Goal: Task Accomplishment & Management: Manage account settings

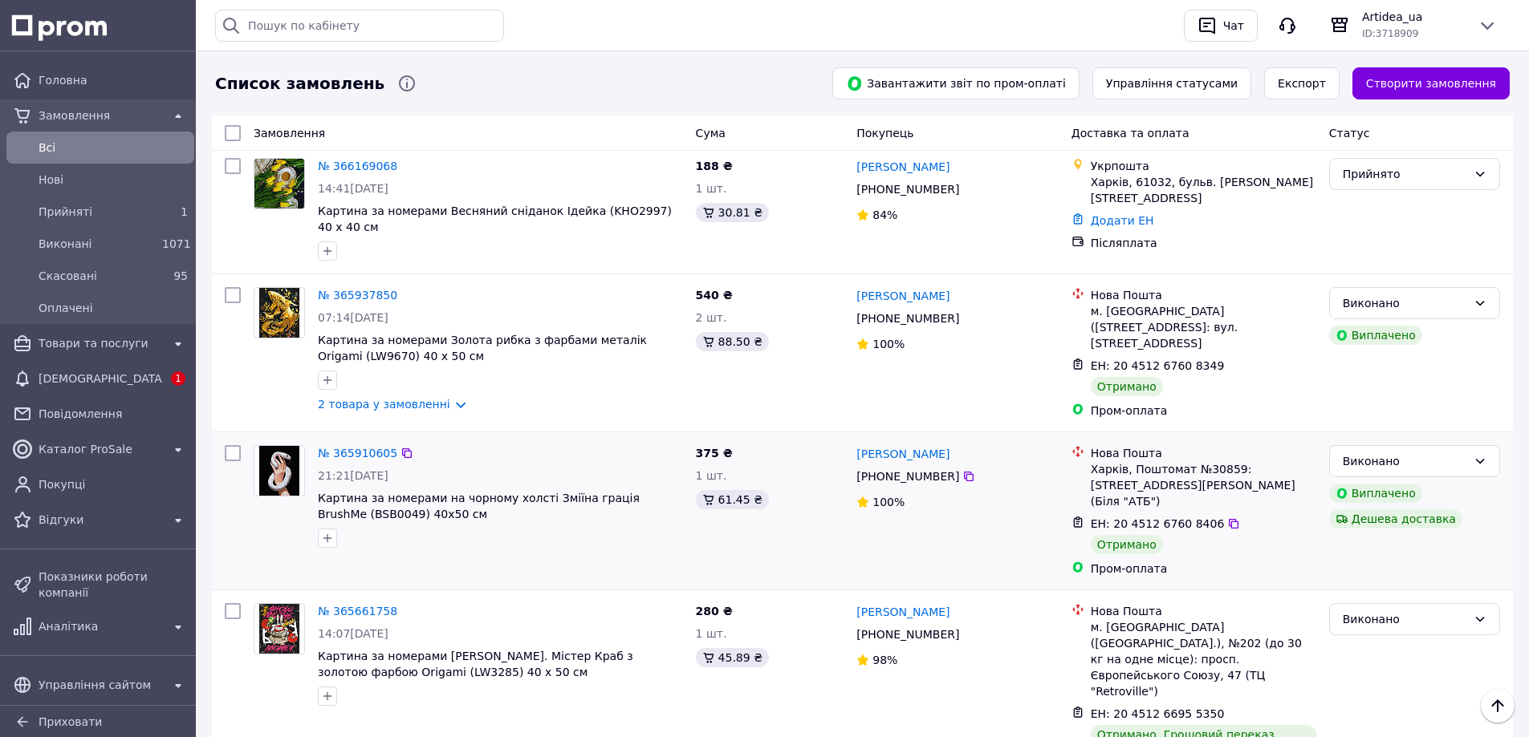
scroll to position [80, 0]
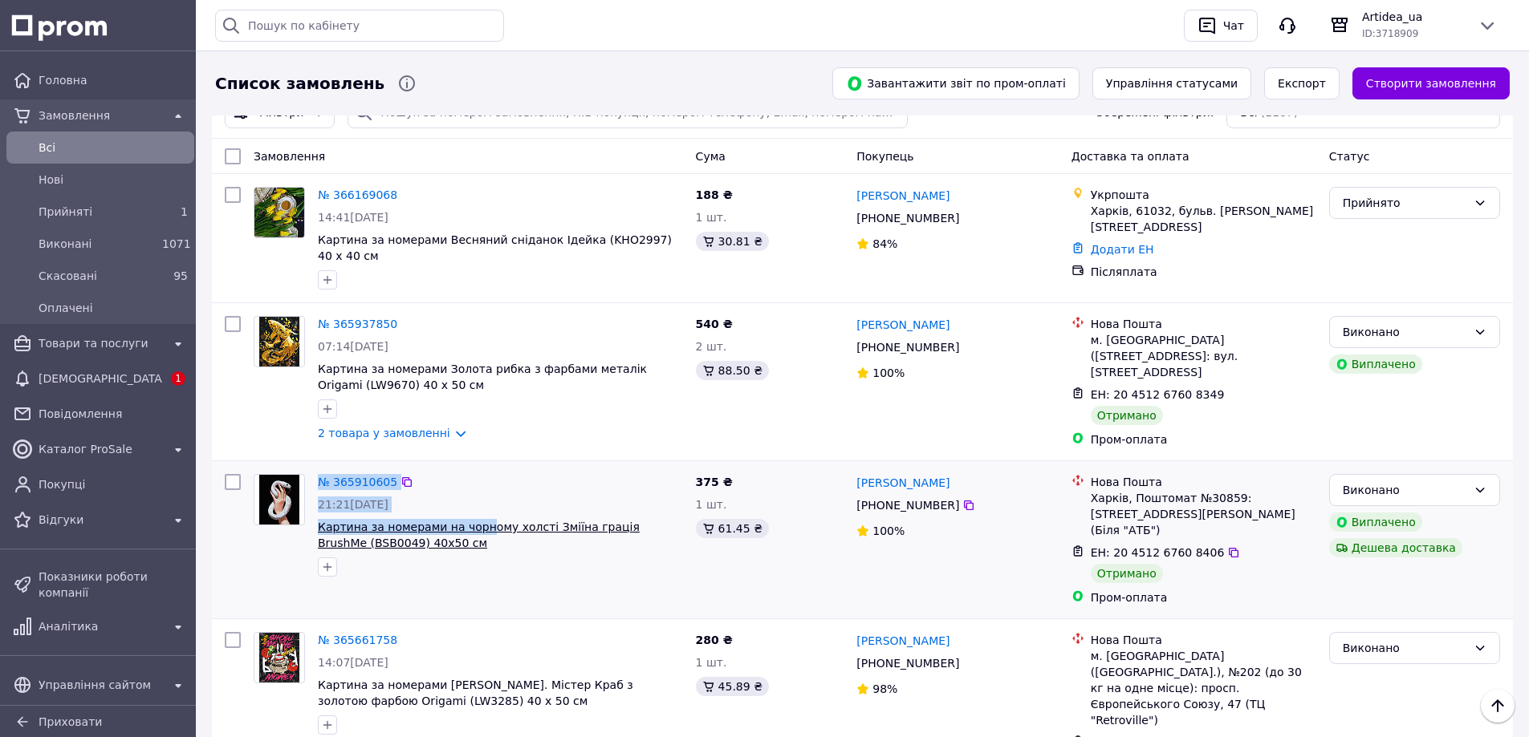
drag, startPoint x: 311, startPoint y: 508, endPoint x: 477, endPoint y: 516, distance: 167.1
click at [477, 516] on div "№ 365910605 21:21[DATE] Картина за номерами на чорному холсті Зміїна грація Bru…" at bounding box center [468, 526] width 442 height 116
click at [494, 559] on div at bounding box center [501, 567] width 372 height 26
drag, startPoint x: 314, startPoint y: 510, endPoint x: 597, endPoint y: 516, distance: 283.3
click at [597, 516] on div "№ 365910605 21:21[DATE] Картина за номерами на чорному холсті Зміїна грація Bru…" at bounding box center [500, 526] width 378 height 116
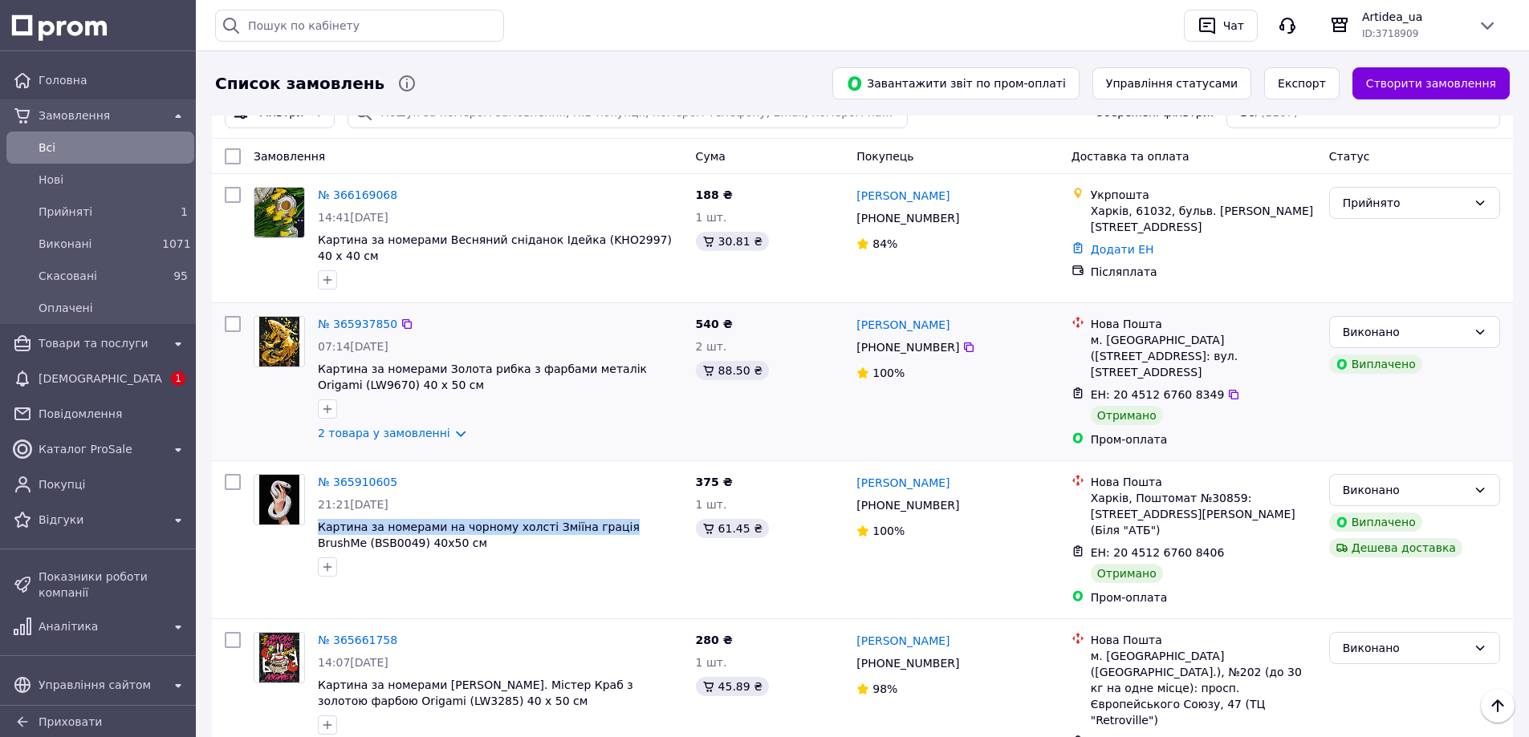
copy span "Картина за номерами на чорному холсті Зміїна грація"
click at [443, 427] on link "2 товара у замовленні" at bounding box center [384, 433] width 132 height 13
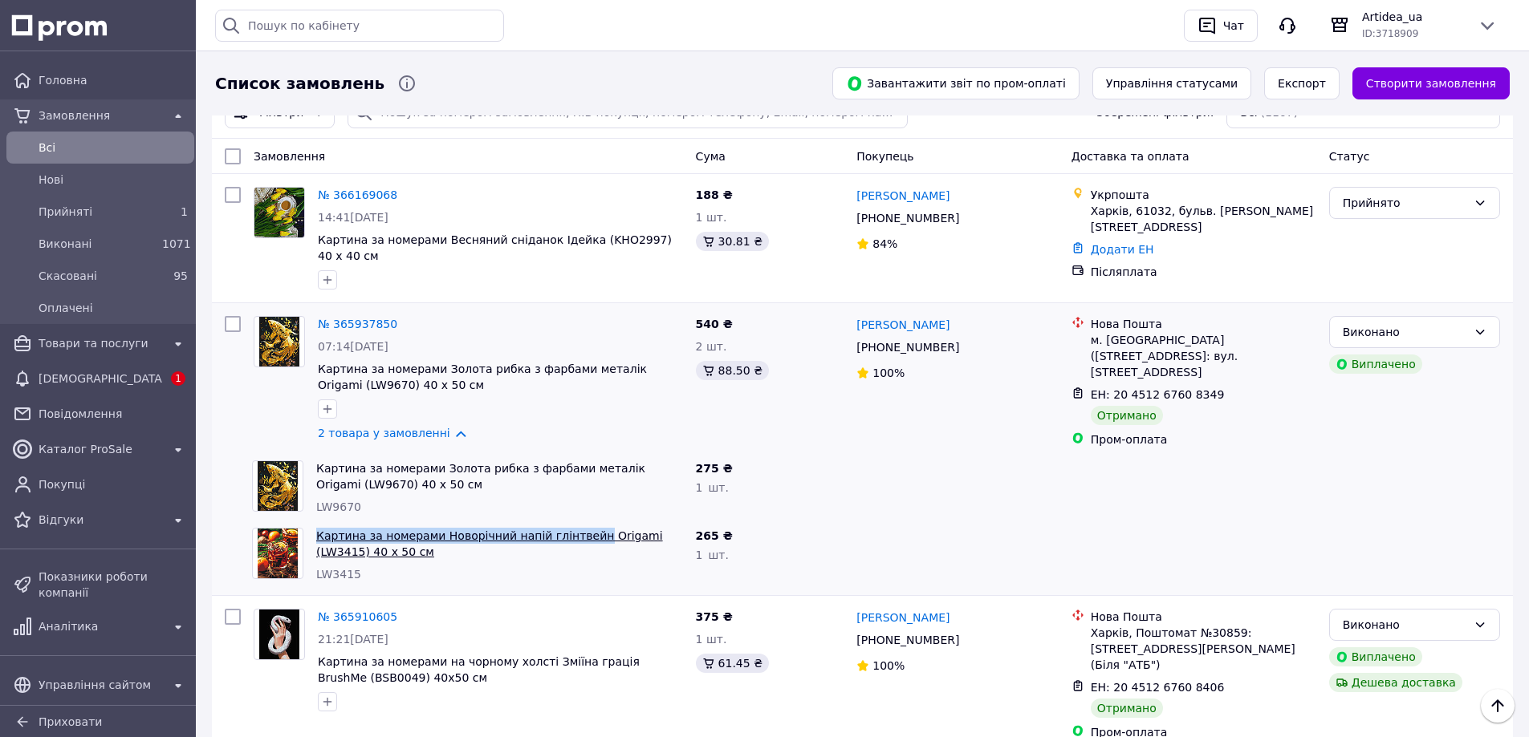
drag, startPoint x: 312, startPoint y: 519, endPoint x: 578, endPoint y: 526, distance: 265.7
click at [578, 526] on div "Картина за номерами Новорічний напій глінтвейн Origami (LW3415) 40 х 50 см LW34…" at bounding box center [500, 555] width 380 height 67
copy link "Картина за номерами Новорічний напій глінтвейн"
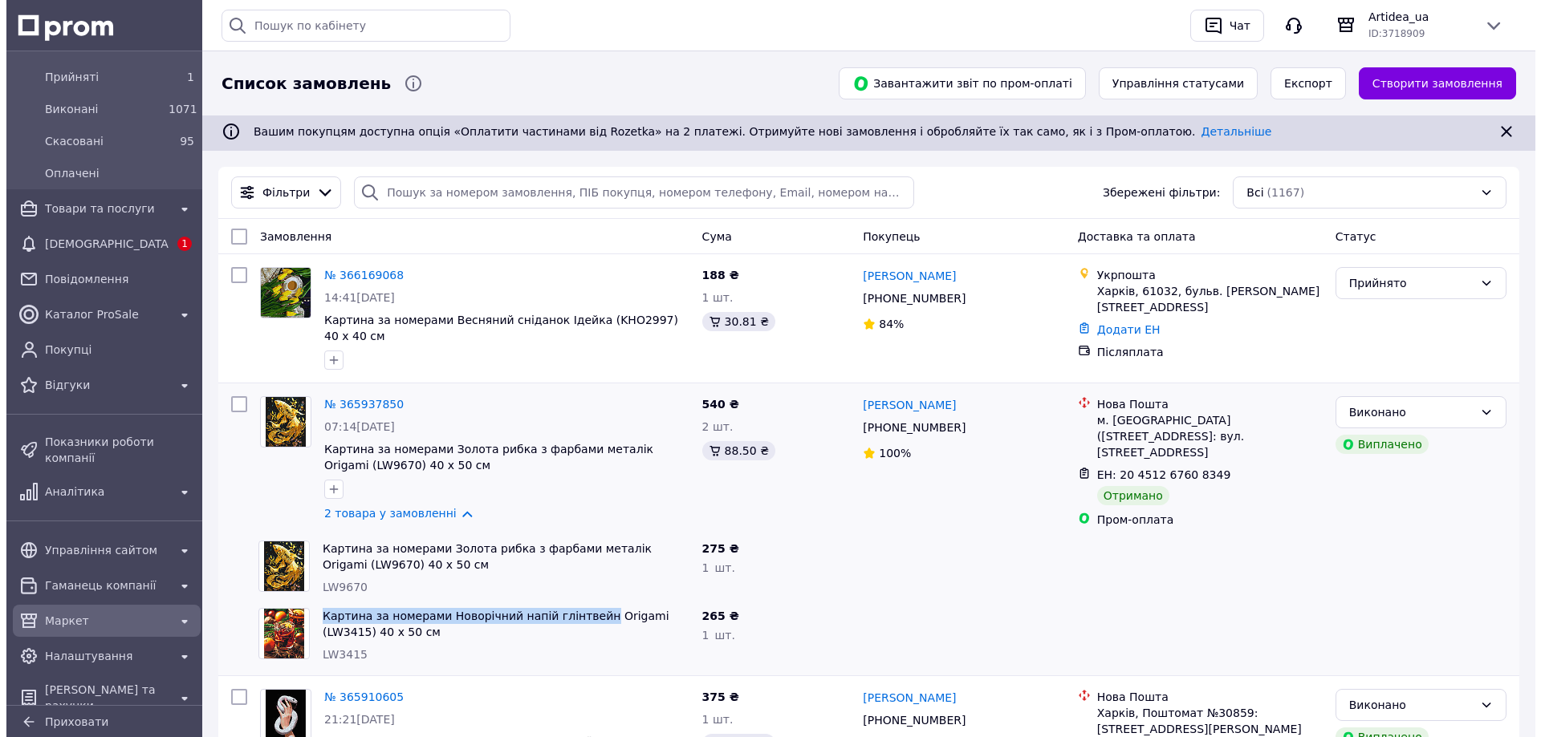
scroll to position [137, 0]
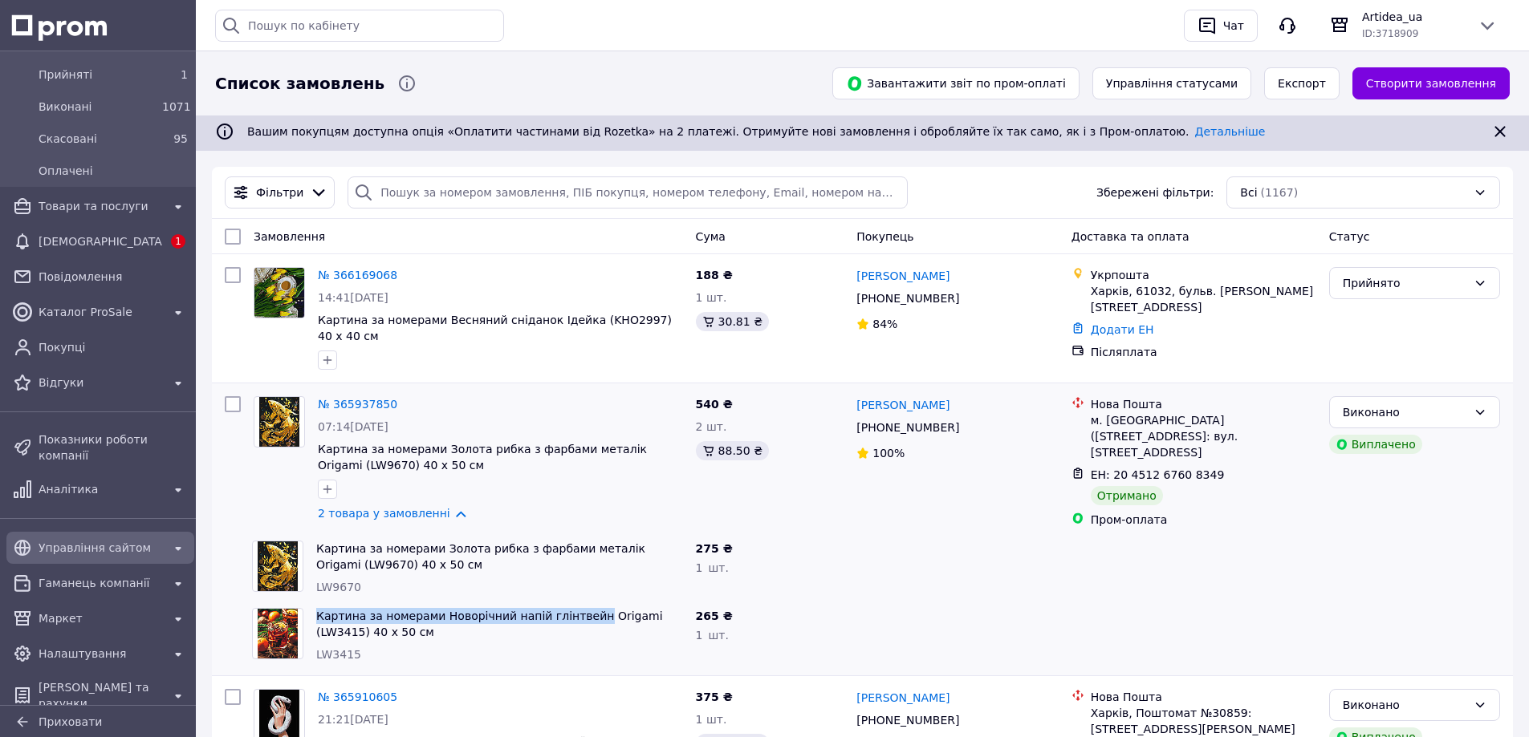
click at [116, 540] on span "Управління сайтом" at bounding box center [101, 548] width 124 height 16
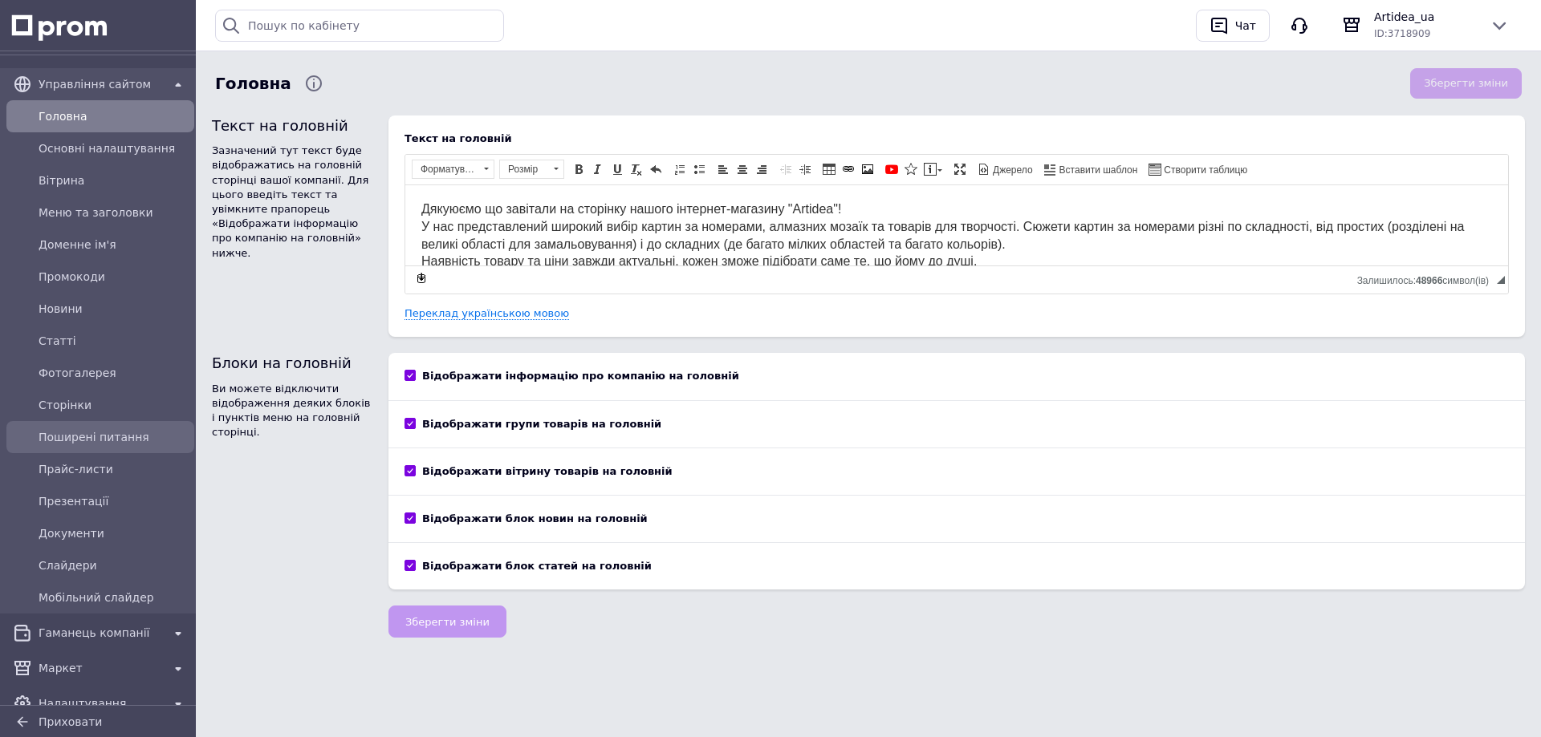
scroll to position [458, 0]
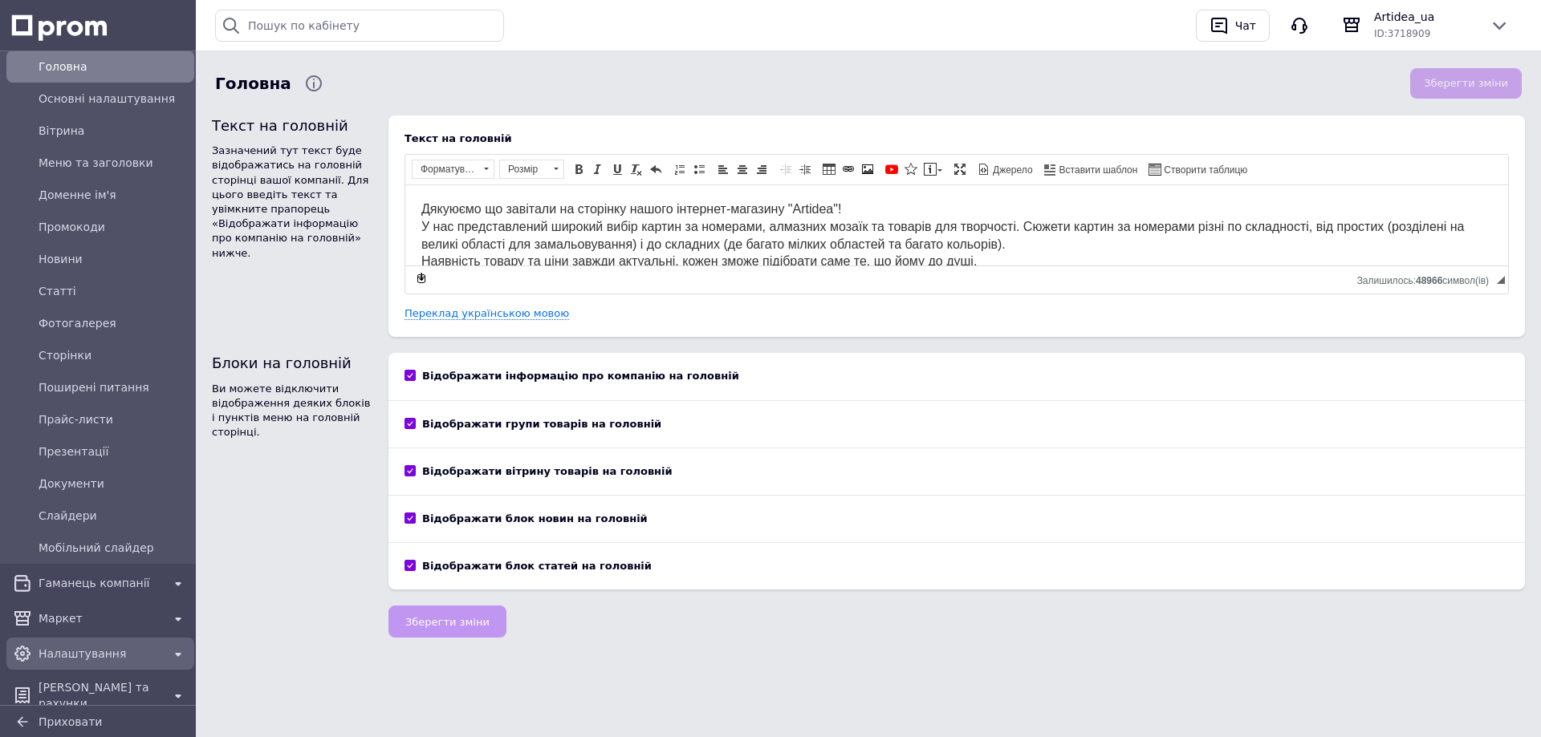
click at [125, 655] on link "Налаштування" at bounding box center [100, 654] width 201 height 32
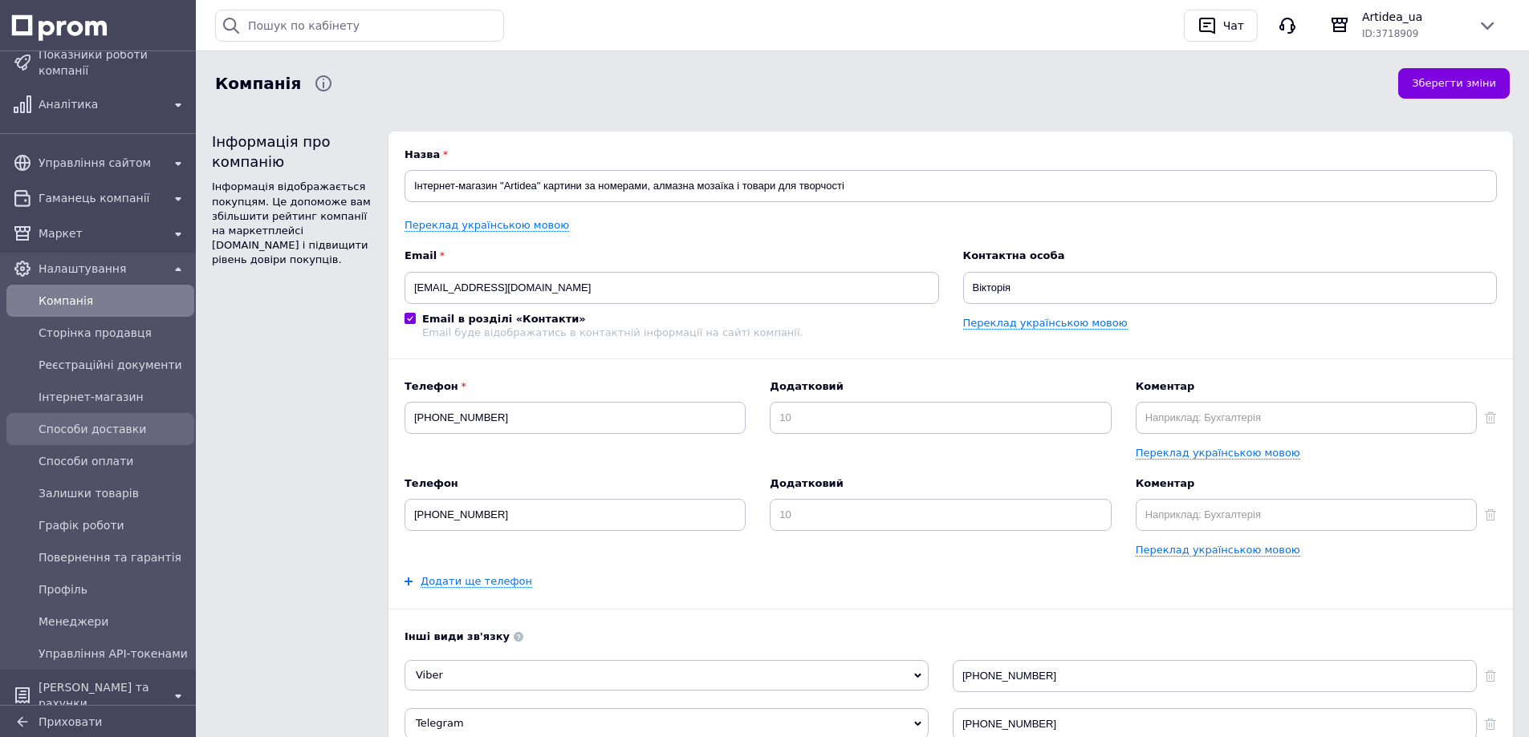
click at [112, 421] on span "Способи доставки" at bounding box center [113, 429] width 149 height 16
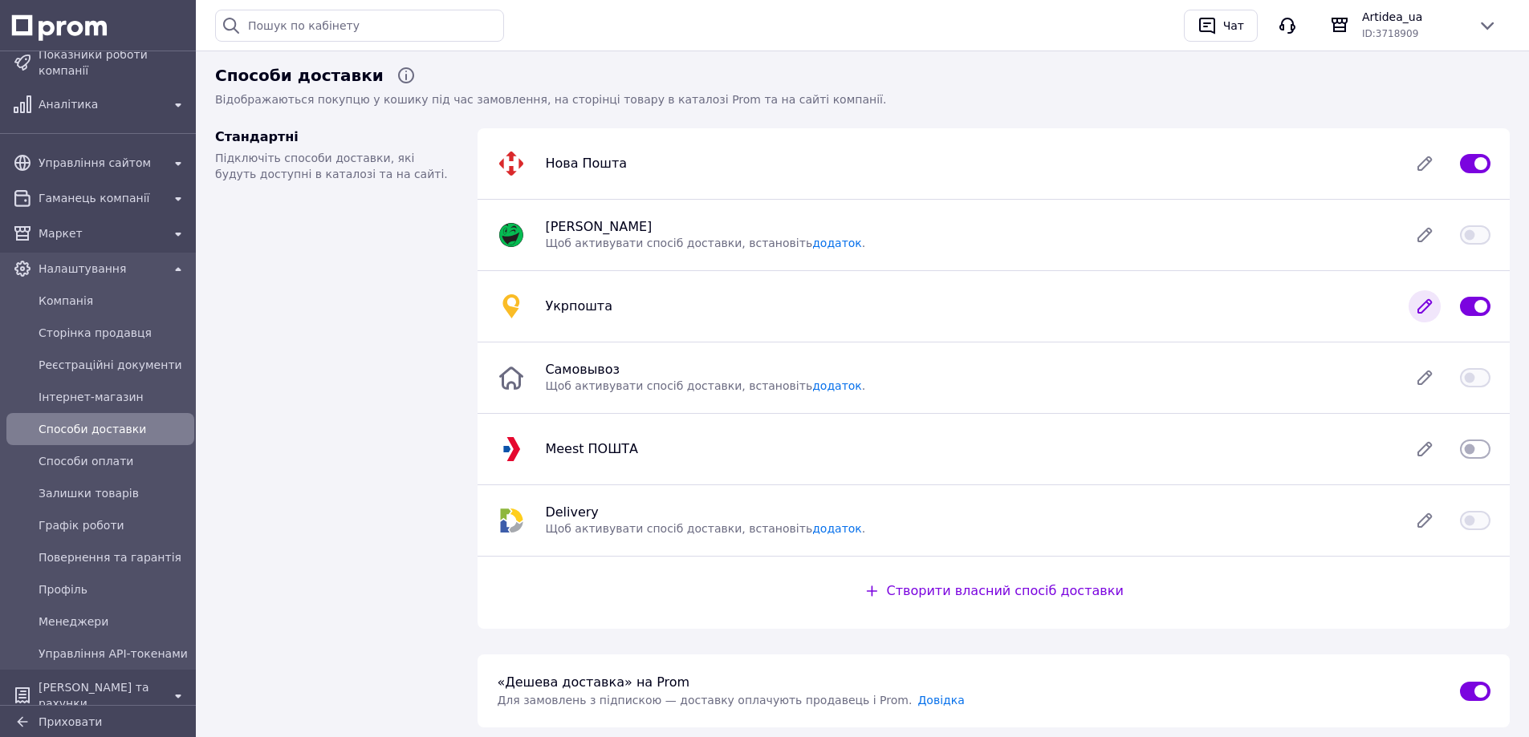
click at [1414, 303] on icon at bounding box center [1424, 306] width 32 height 32
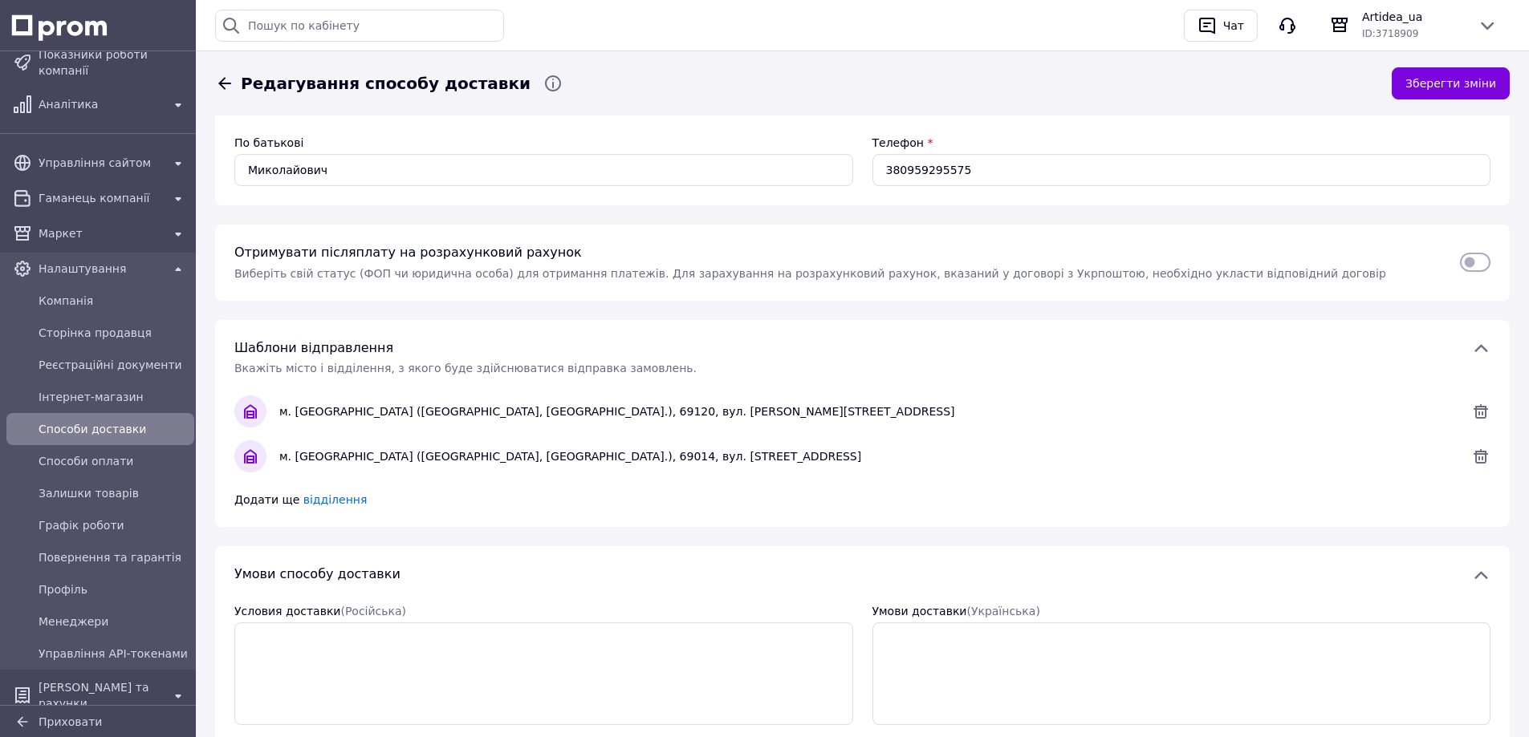
scroll to position [241, 0]
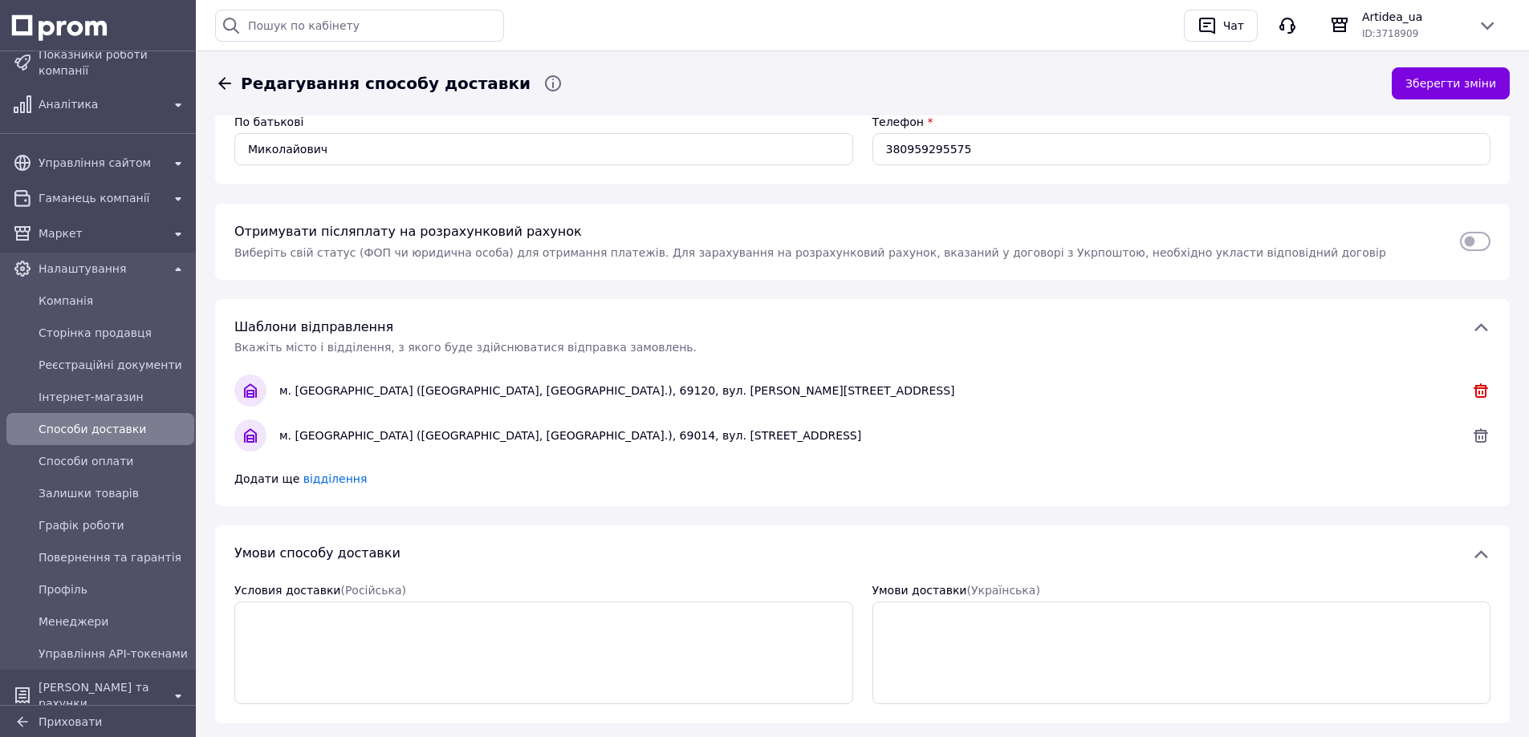
click at [1483, 389] on icon at bounding box center [1480, 391] width 14 height 14
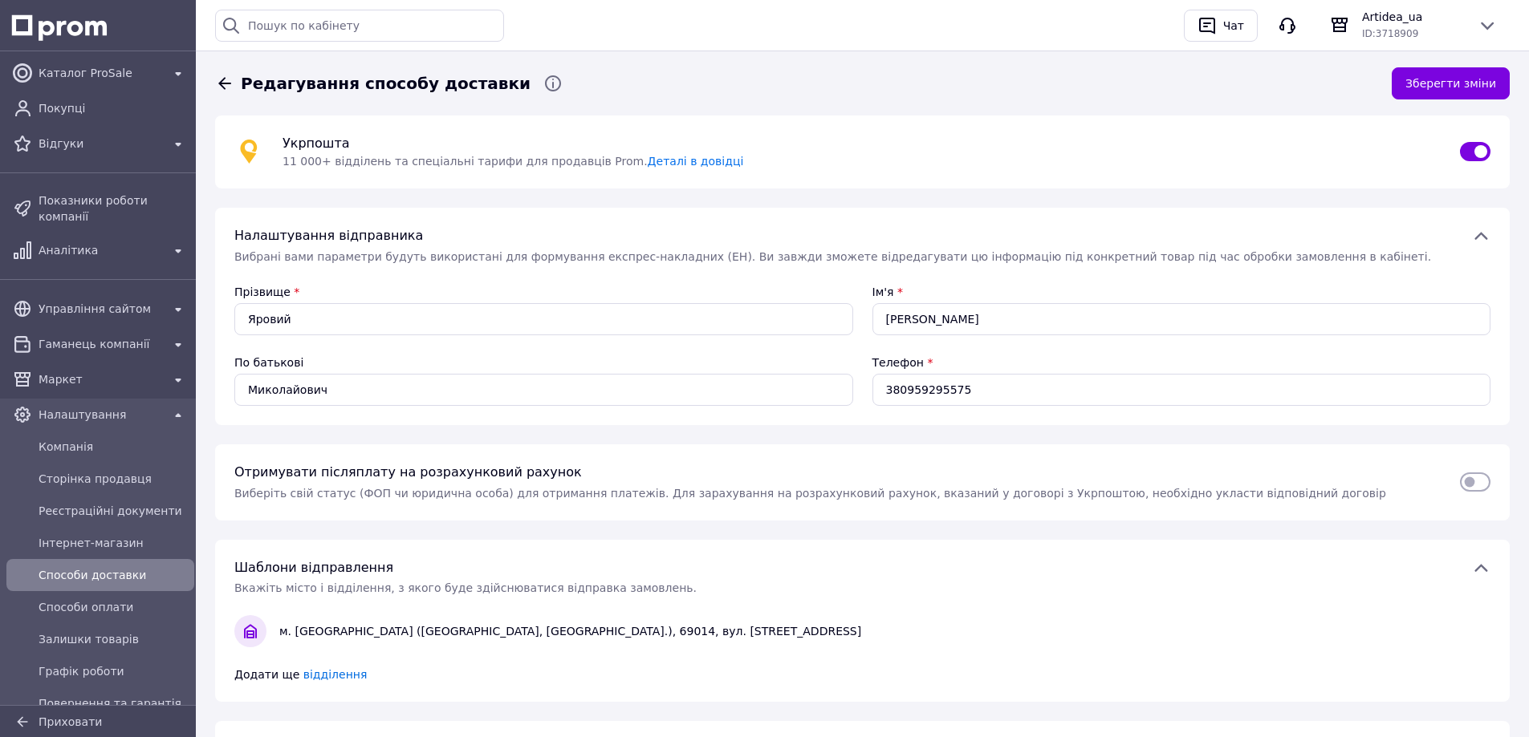
scroll to position [0, 0]
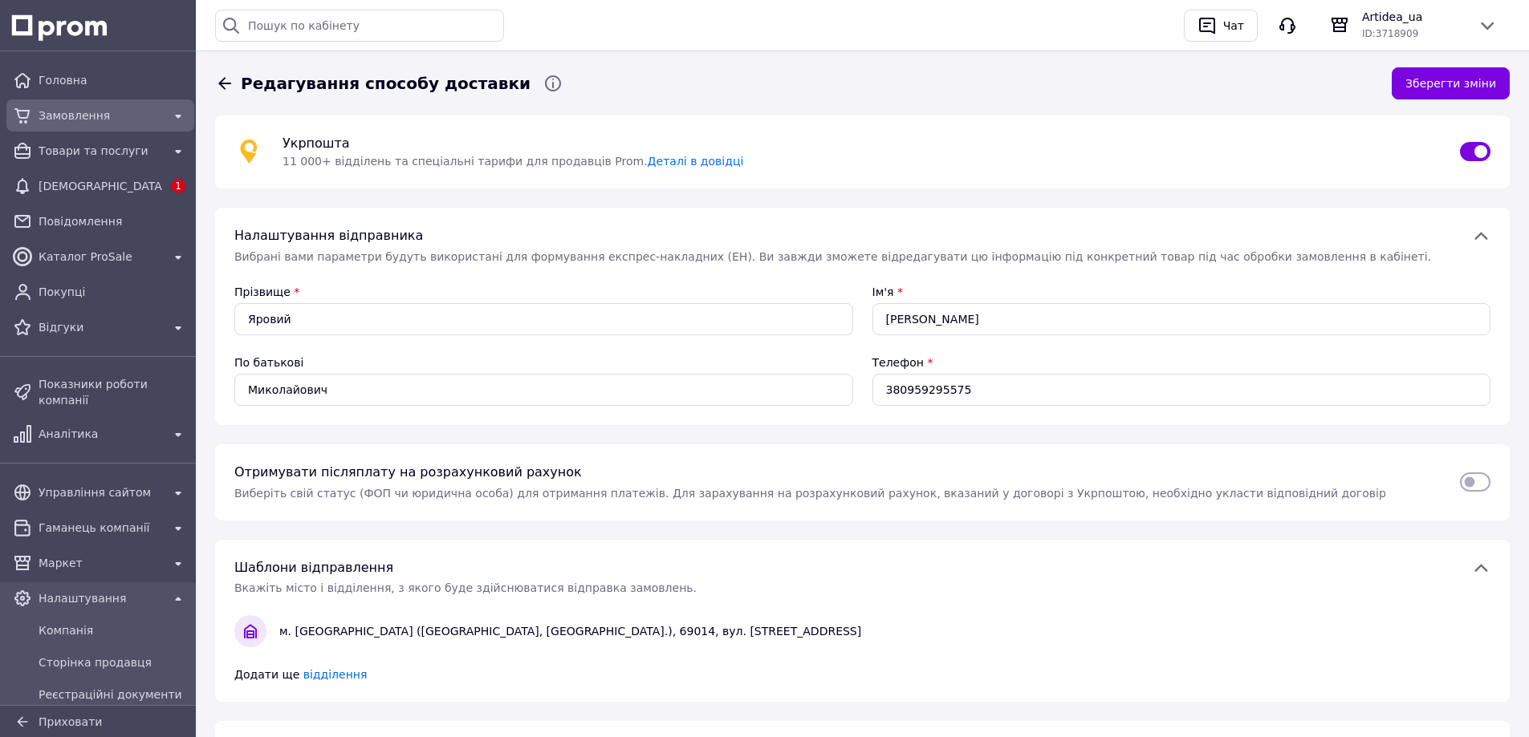
click at [105, 103] on div "Замовлення" at bounding box center [100, 116] width 181 height 26
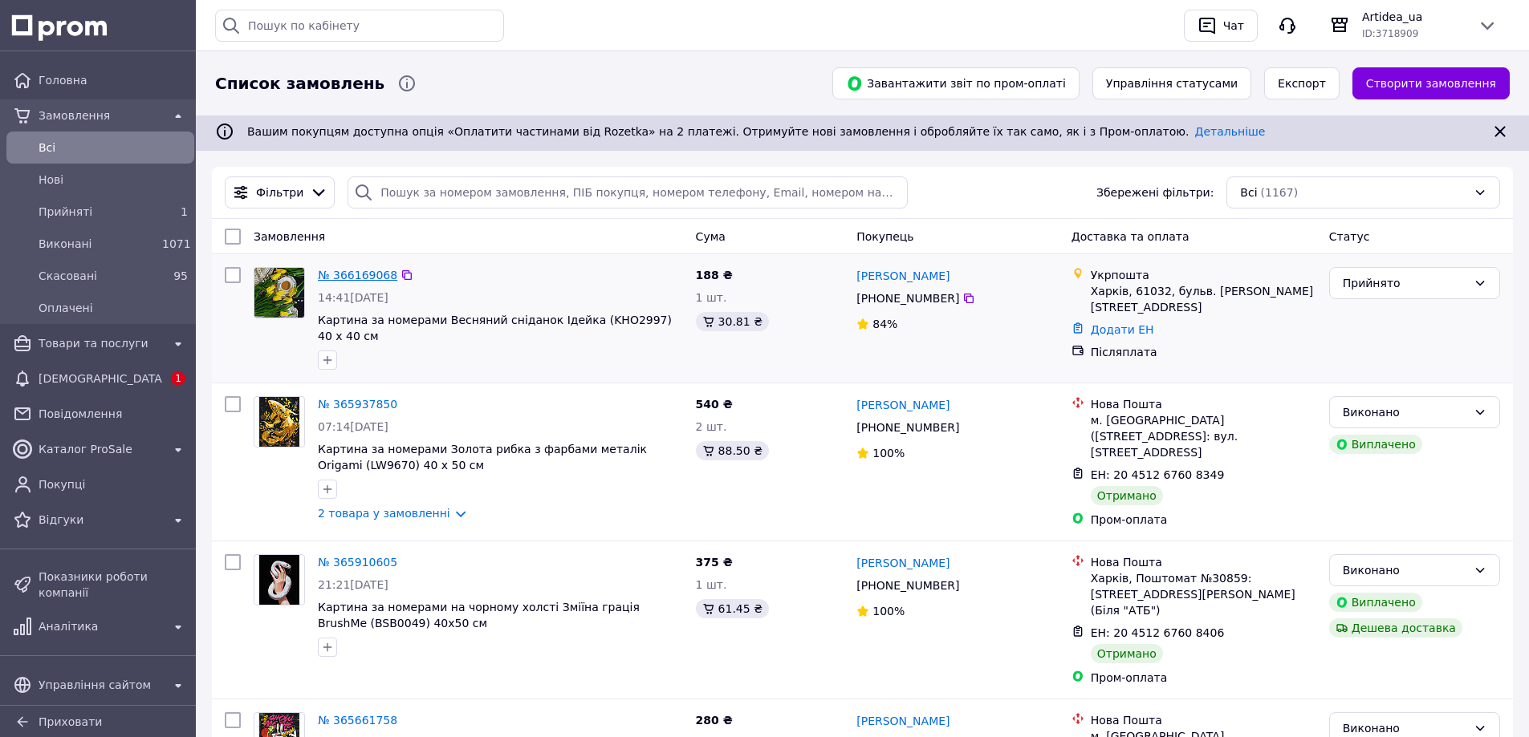
click at [348, 273] on link "№ 366169068" at bounding box center [357, 275] width 79 height 13
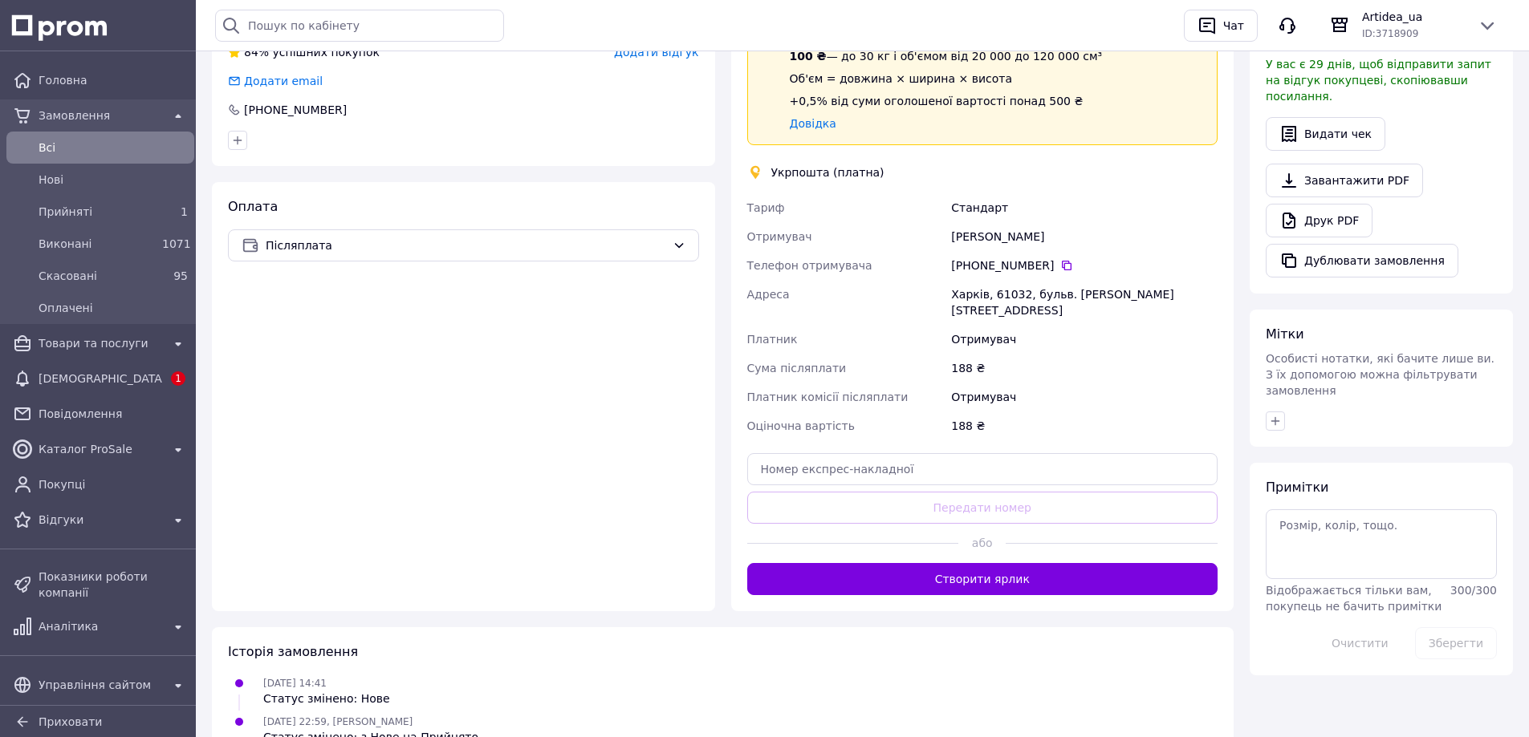
scroll to position [498, 0]
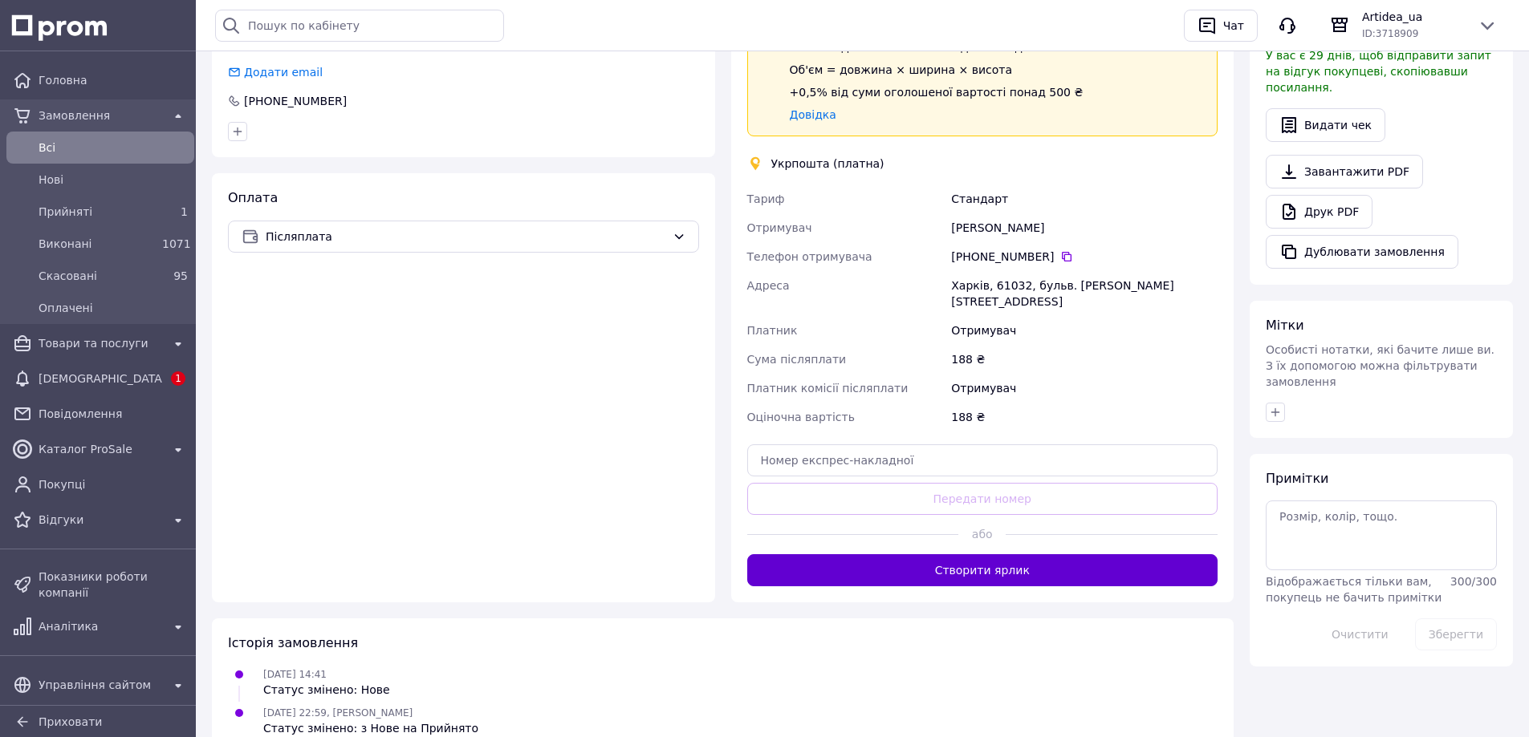
click at [1051, 557] on button "Створити ярлик" at bounding box center [982, 570] width 471 height 32
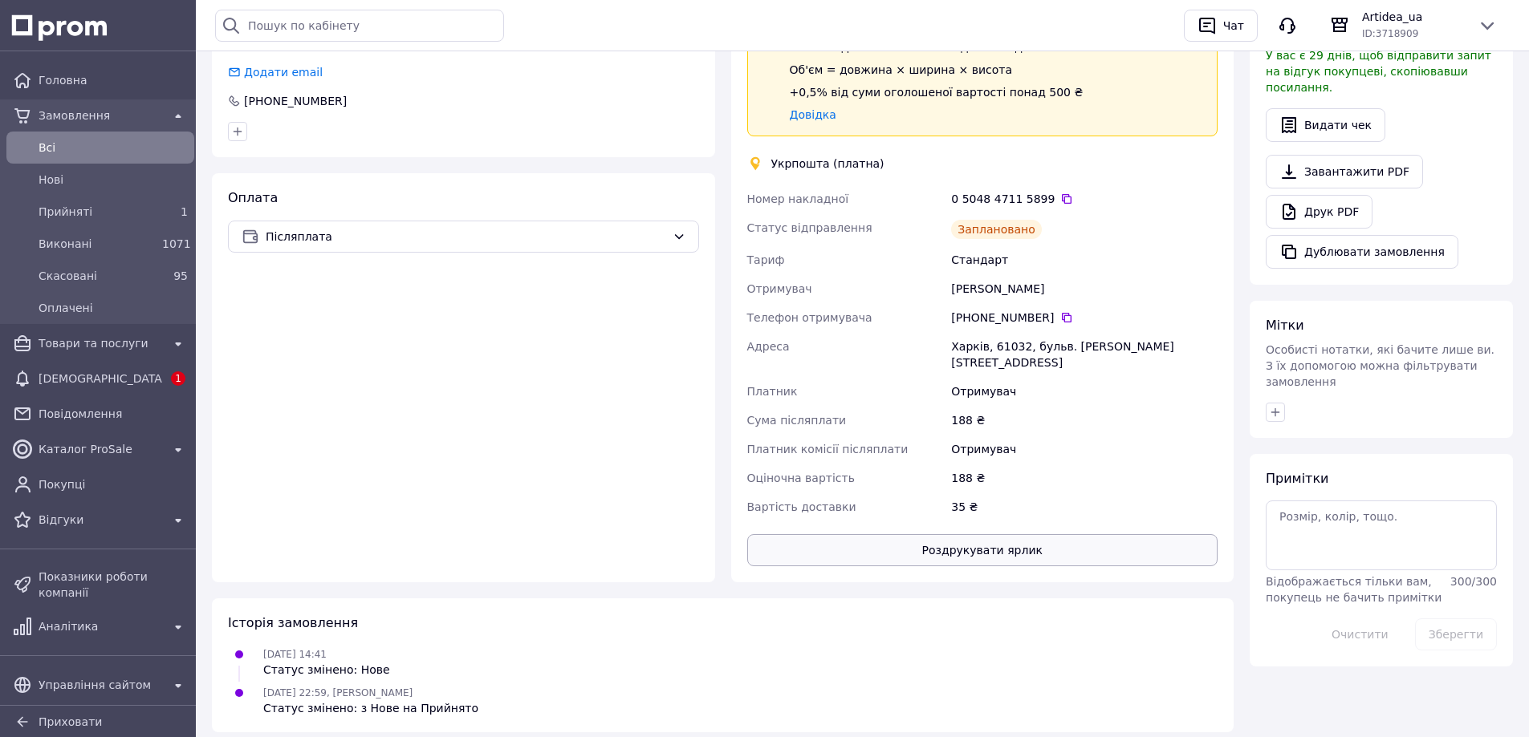
click at [1035, 534] on button "Роздрукувати ярлик" at bounding box center [982, 550] width 471 height 32
click at [77, 149] on span "Всi" at bounding box center [113, 148] width 149 height 16
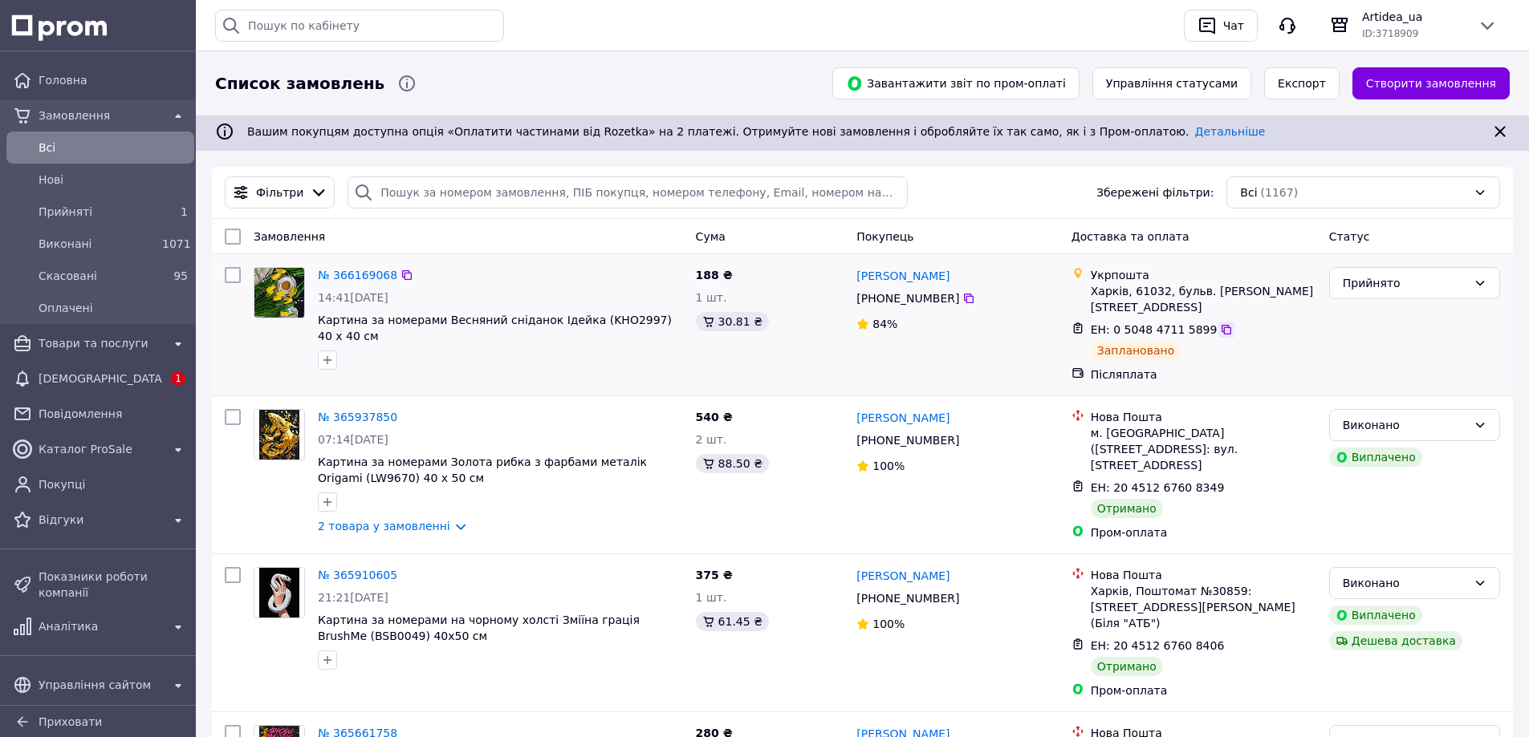
click at [1220, 333] on icon at bounding box center [1226, 329] width 13 height 13
click at [1225, 638] on div at bounding box center [1233, 646] width 16 height 16
click at [1227, 640] on icon at bounding box center [1233, 646] width 13 height 13
click at [443, 526] on link "2 товара у замовленні" at bounding box center [384, 526] width 132 height 13
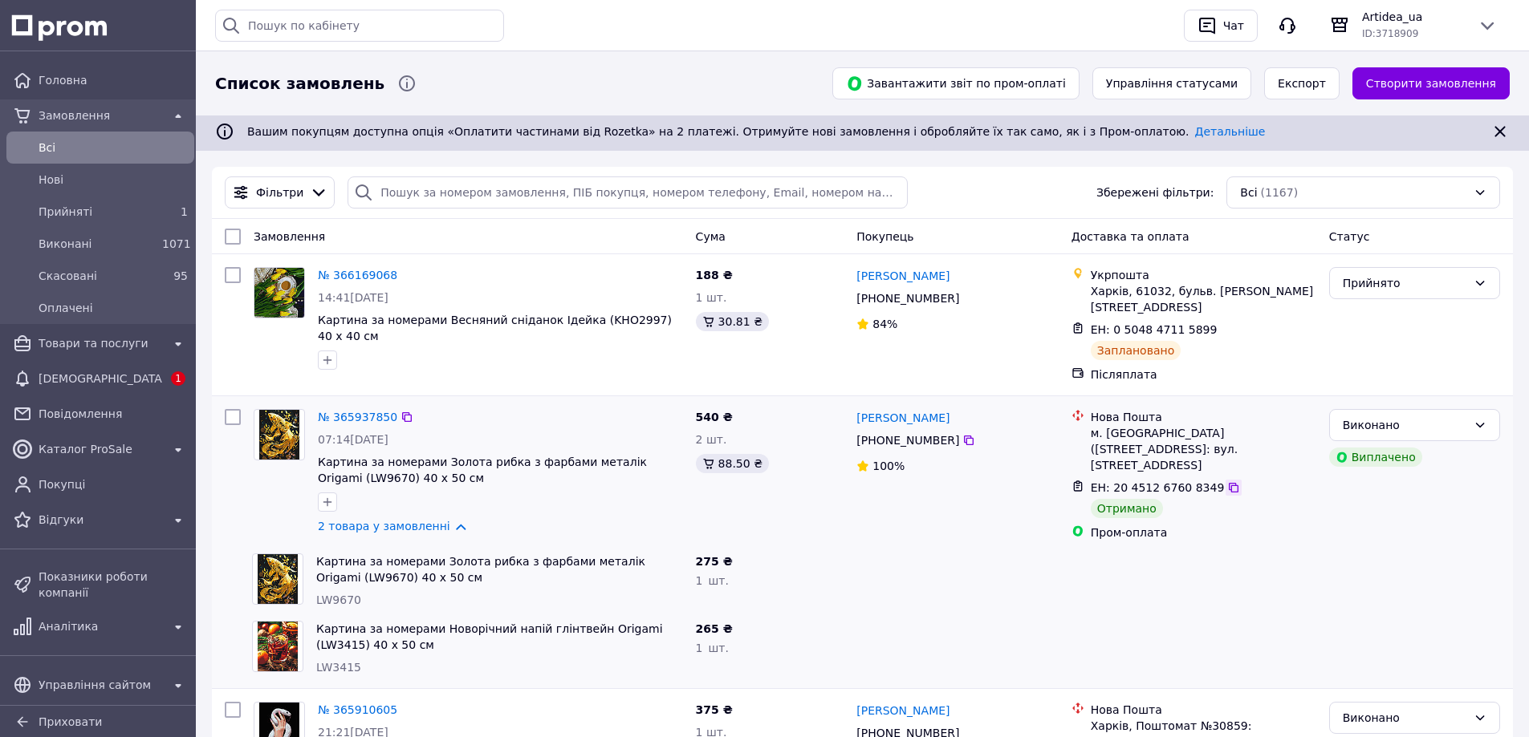
click at [1229, 483] on icon at bounding box center [1234, 488] width 10 height 10
